Goal: Transaction & Acquisition: Download file/media

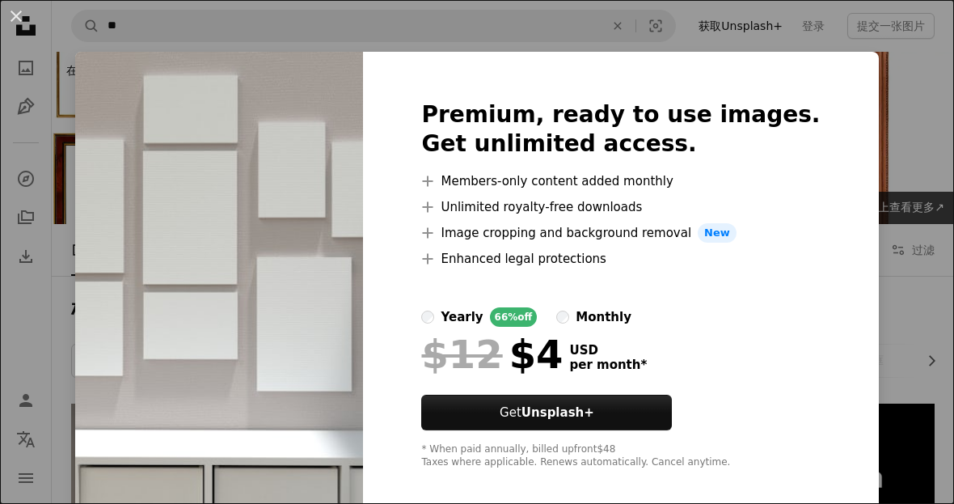
scroll to position [154, 0]
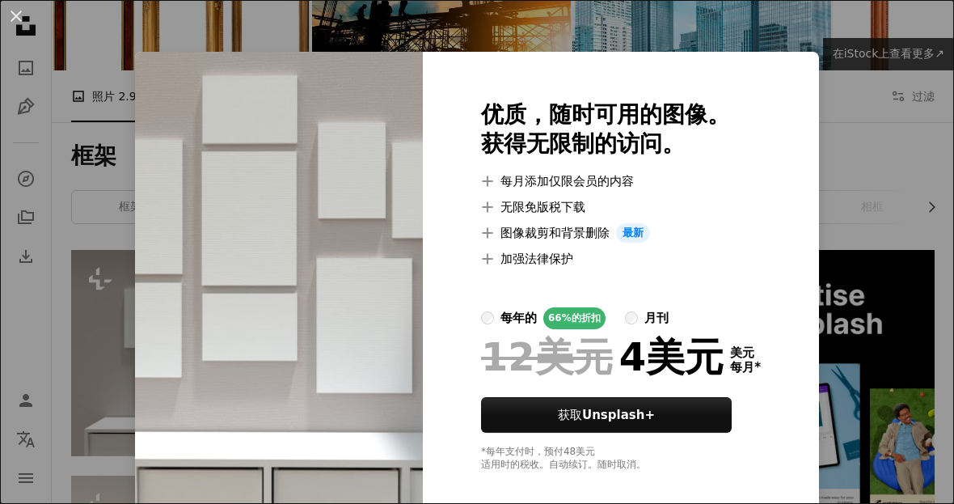
click at [801, 47] on div "An X shape 优质，随时可用的图像。 获得无限制的访问。 A plus sign 每月添加仅限会员的内容 A plus sign 无限免版税下载 A …" at bounding box center [477, 252] width 954 height 504
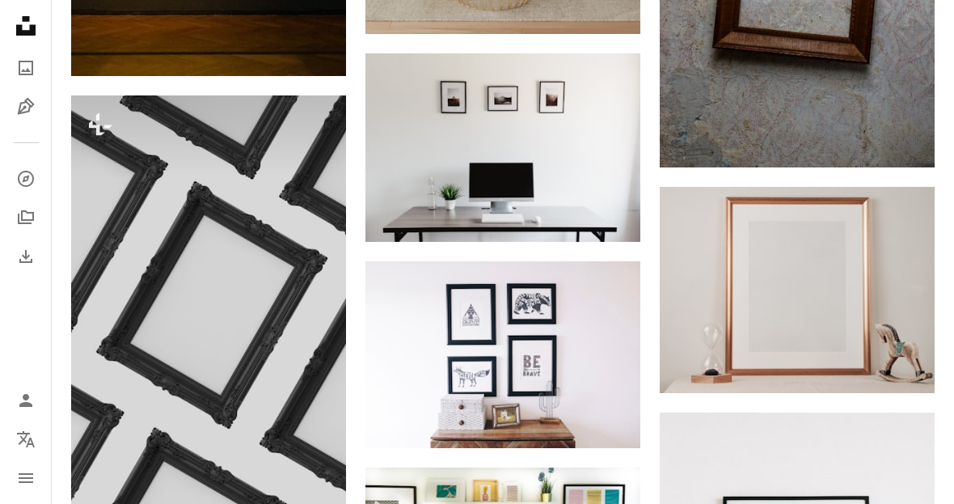
scroll to position [1489, 0]
click at [305, 451] on img at bounding box center [208, 301] width 275 height 412
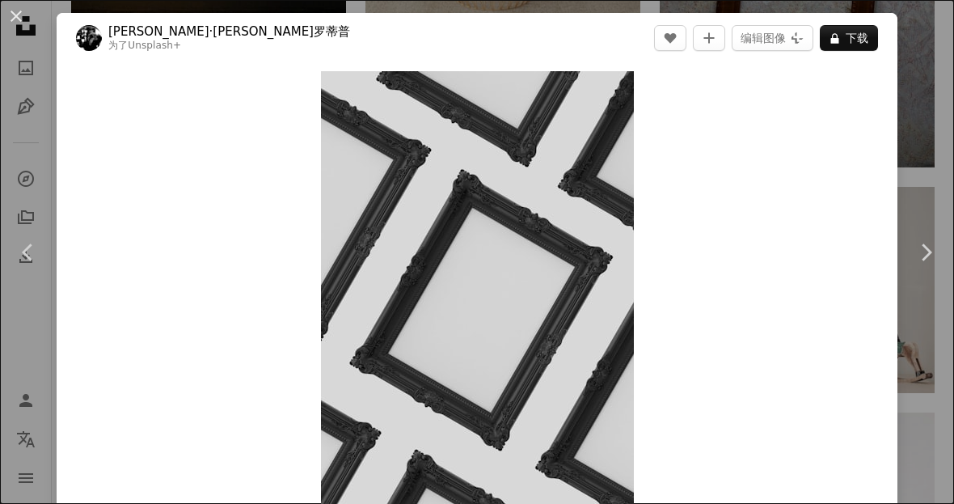
click at [851, 33] on button "A lock 下载" at bounding box center [849, 38] width 58 height 26
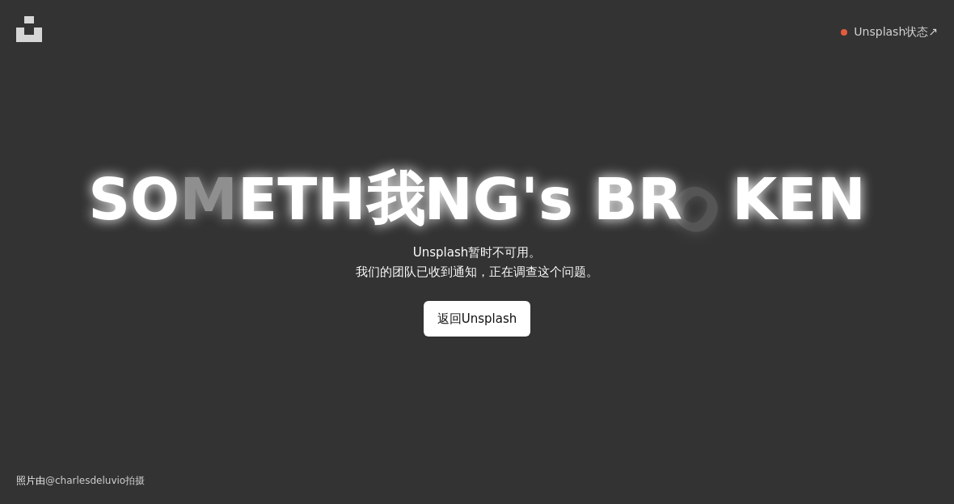
click at [508, 336] on link "返回Unsplash" at bounding box center [478, 319] width 108 height 36
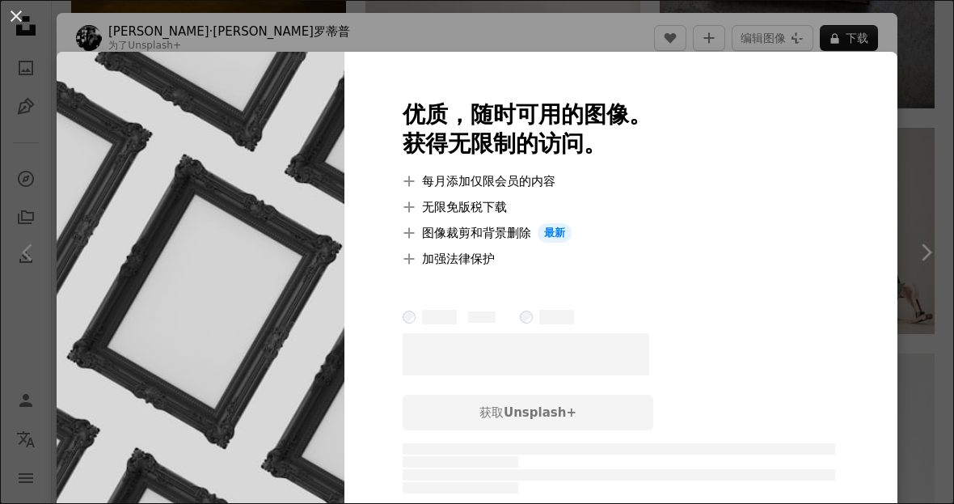
scroll to position [96, 0]
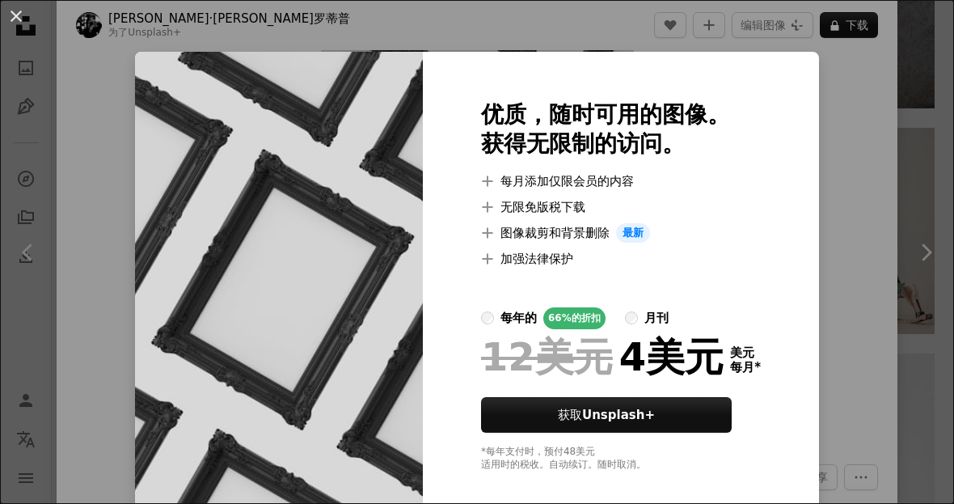
click at [887, 105] on div "An X shape 优质，随时可用的图像。 获得无限制的访问。 A plus sign 每月添加仅限会员的内容 A plus sign 无限免版税下载 A …" at bounding box center [477, 252] width 954 height 504
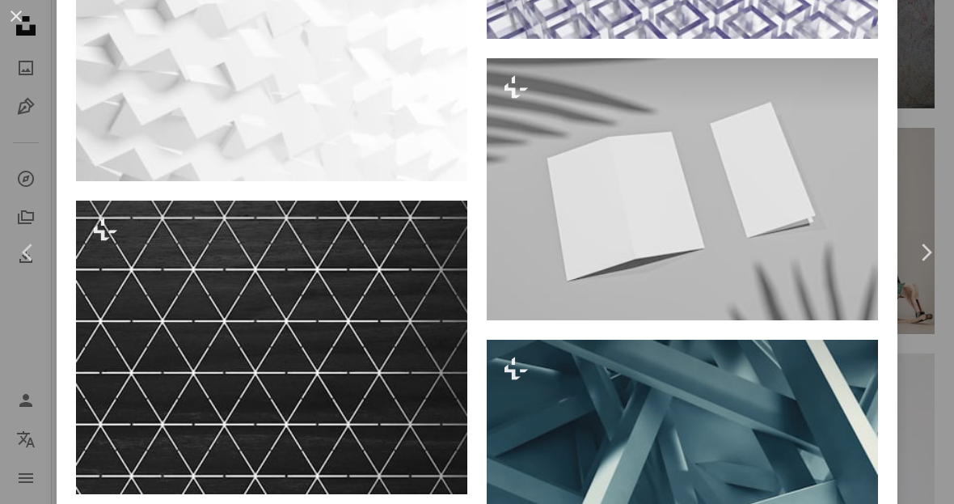
scroll to position [6029, 0]
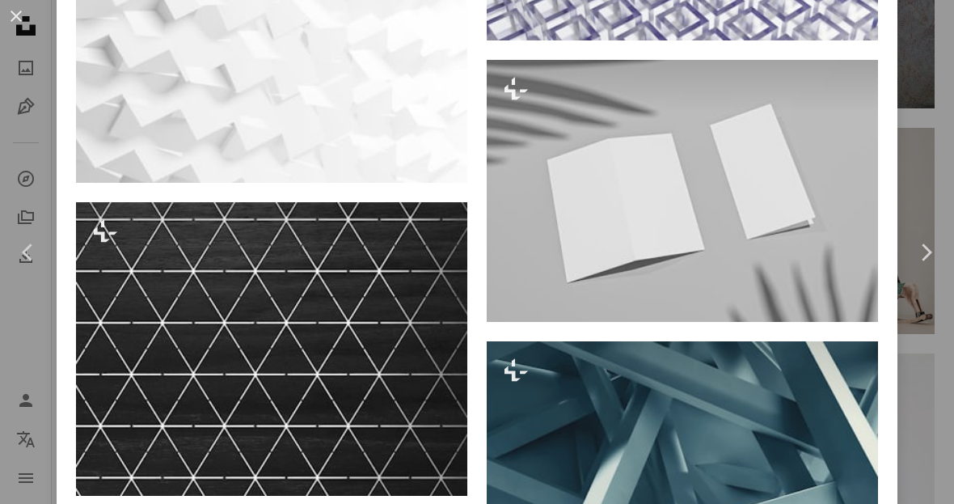
click at [526, 306] on img at bounding box center [516, 294] width 26 height 26
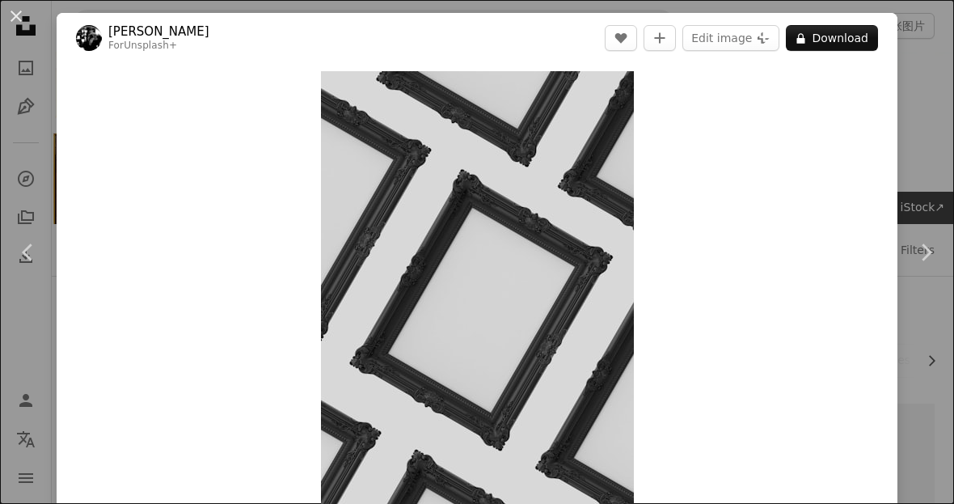
scroll to position [1599, 0]
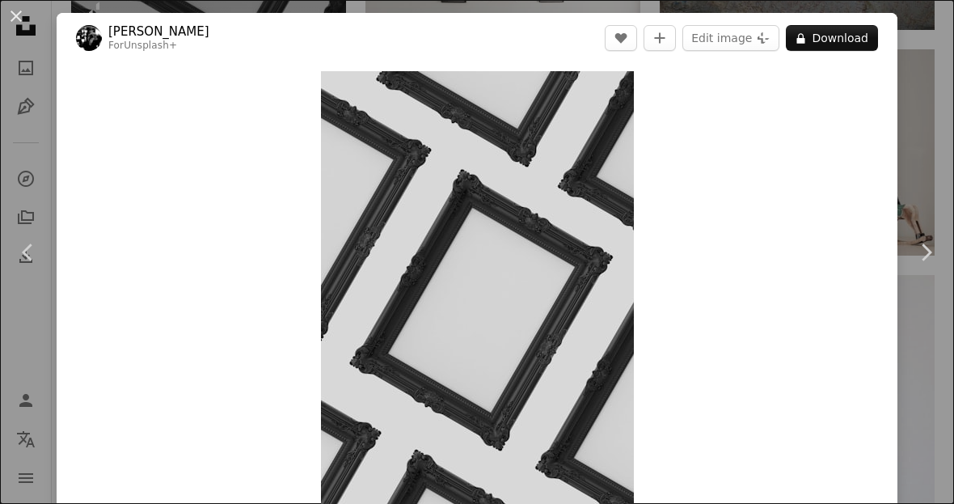
click at [95, 46] on img at bounding box center [89, 38] width 26 height 26
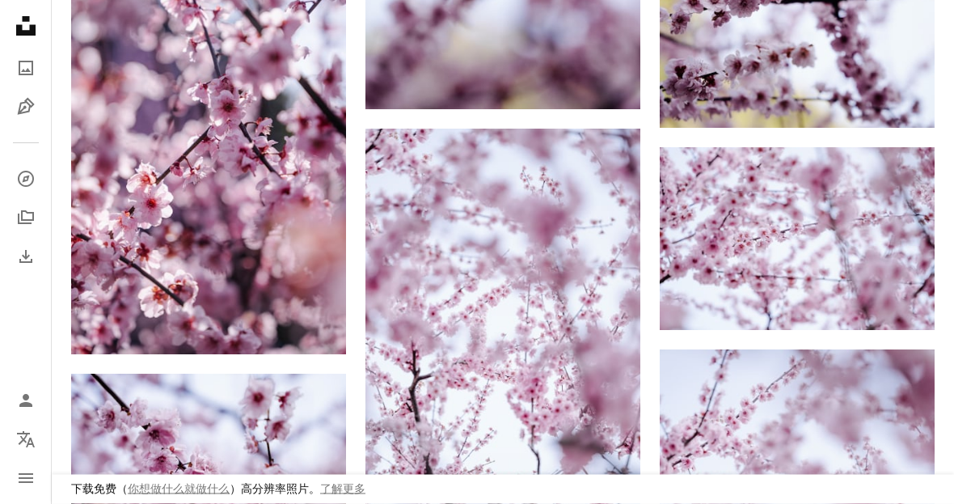
scroll to position [2325, 0]
